Goal: Find specific page/section: Find specific page/section

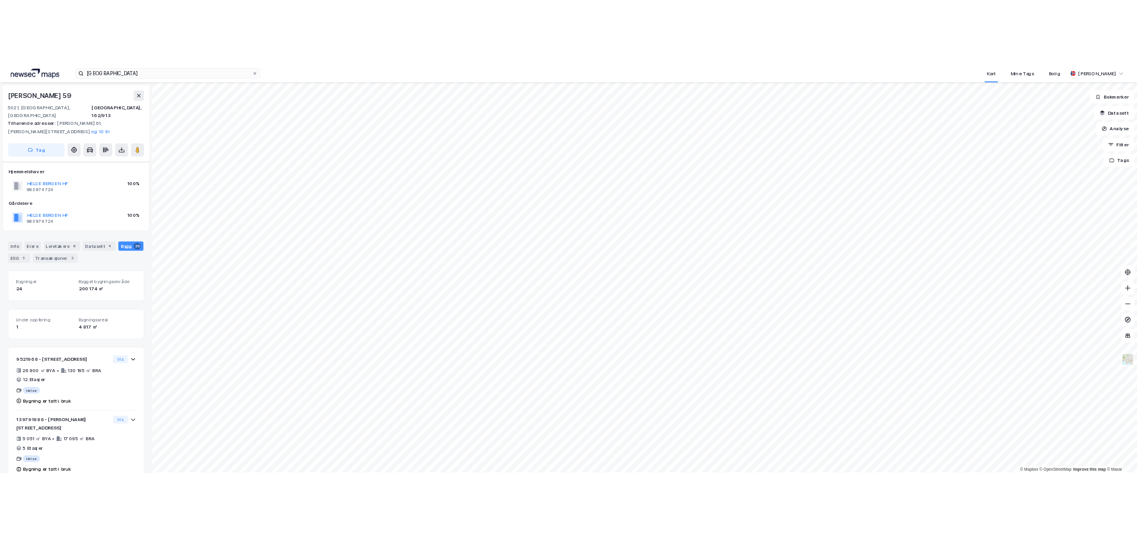
scroll to position [18, 0]
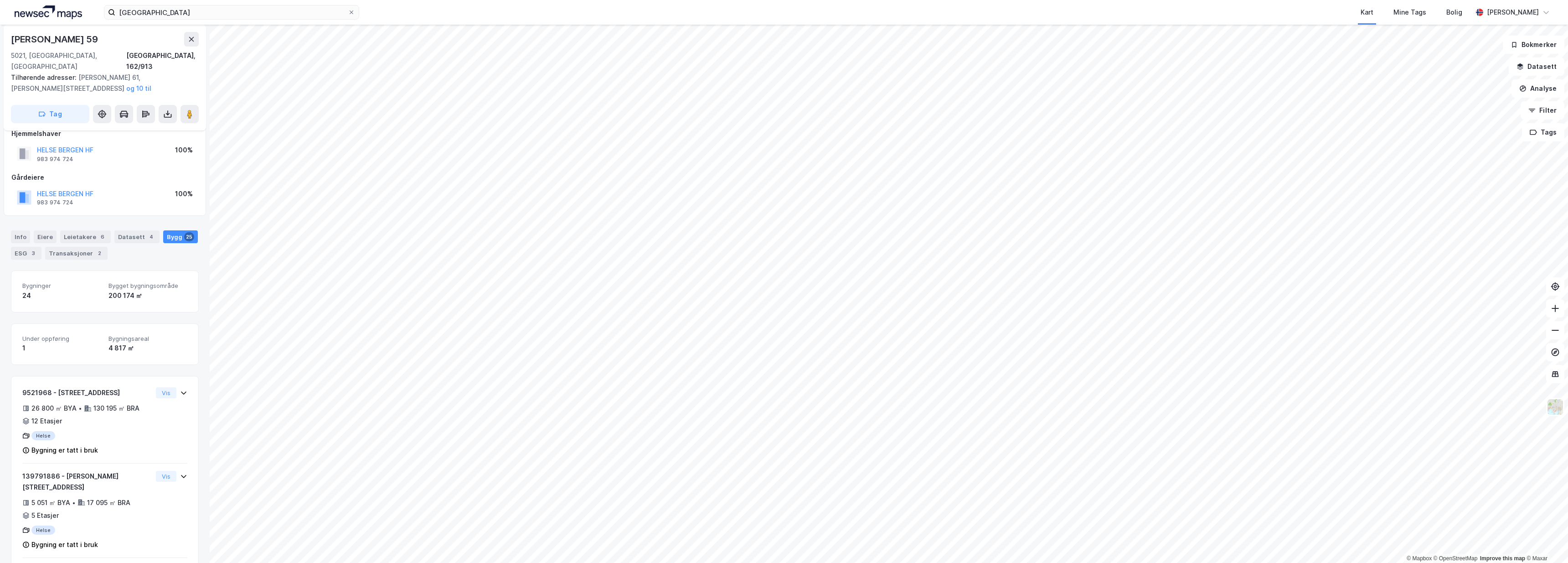
click at [943, 2] on div "Kart Mine Tags Bolig" at bounding box center [937, 12] width 1070 height 24
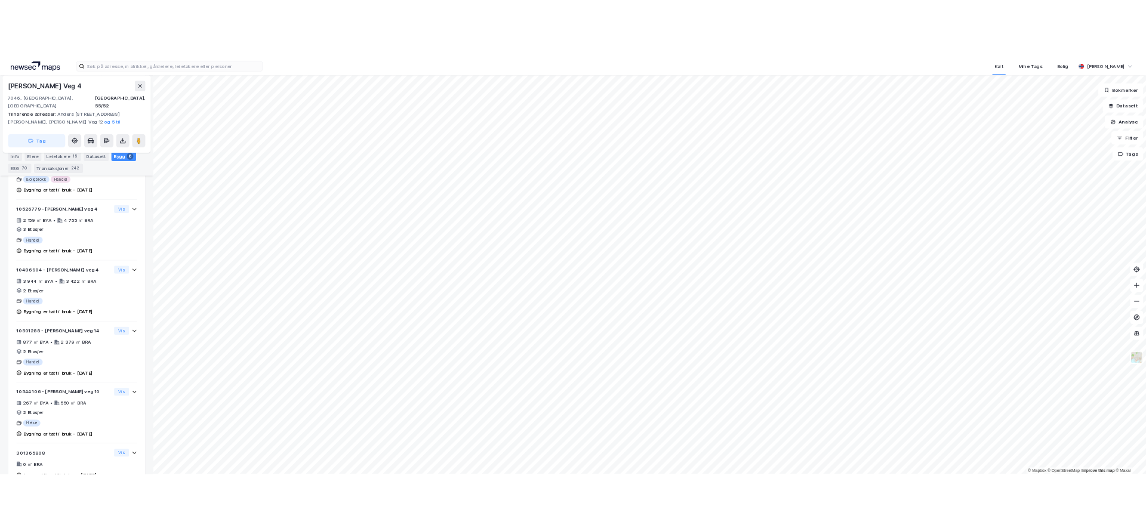
scroll to position [467, 0]
